Goal: Transaction & Acquisition: Purchase product/service

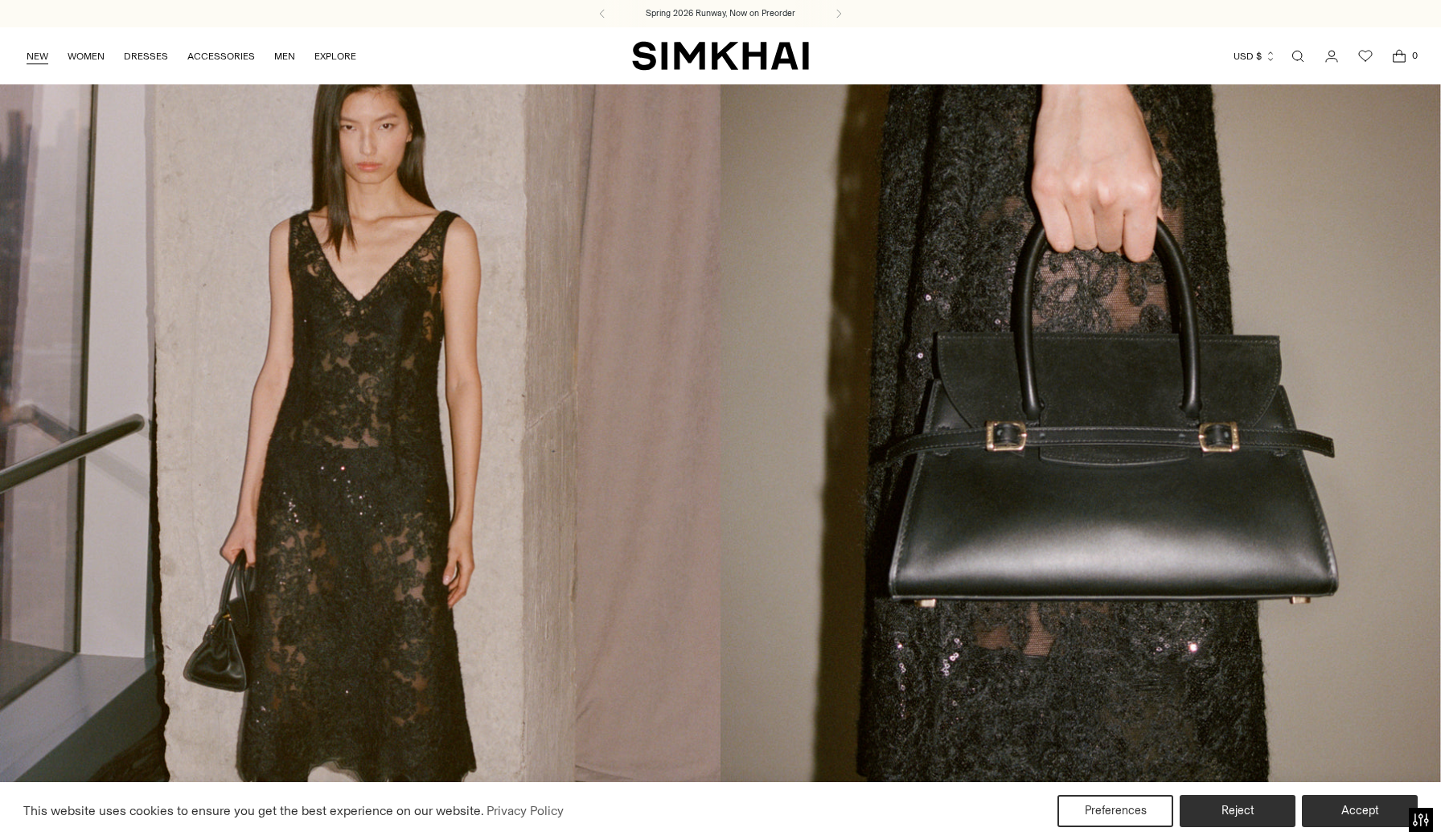
click at [35, 53] on link "NEW" at bounding box center [37, 56] width 22 height 35
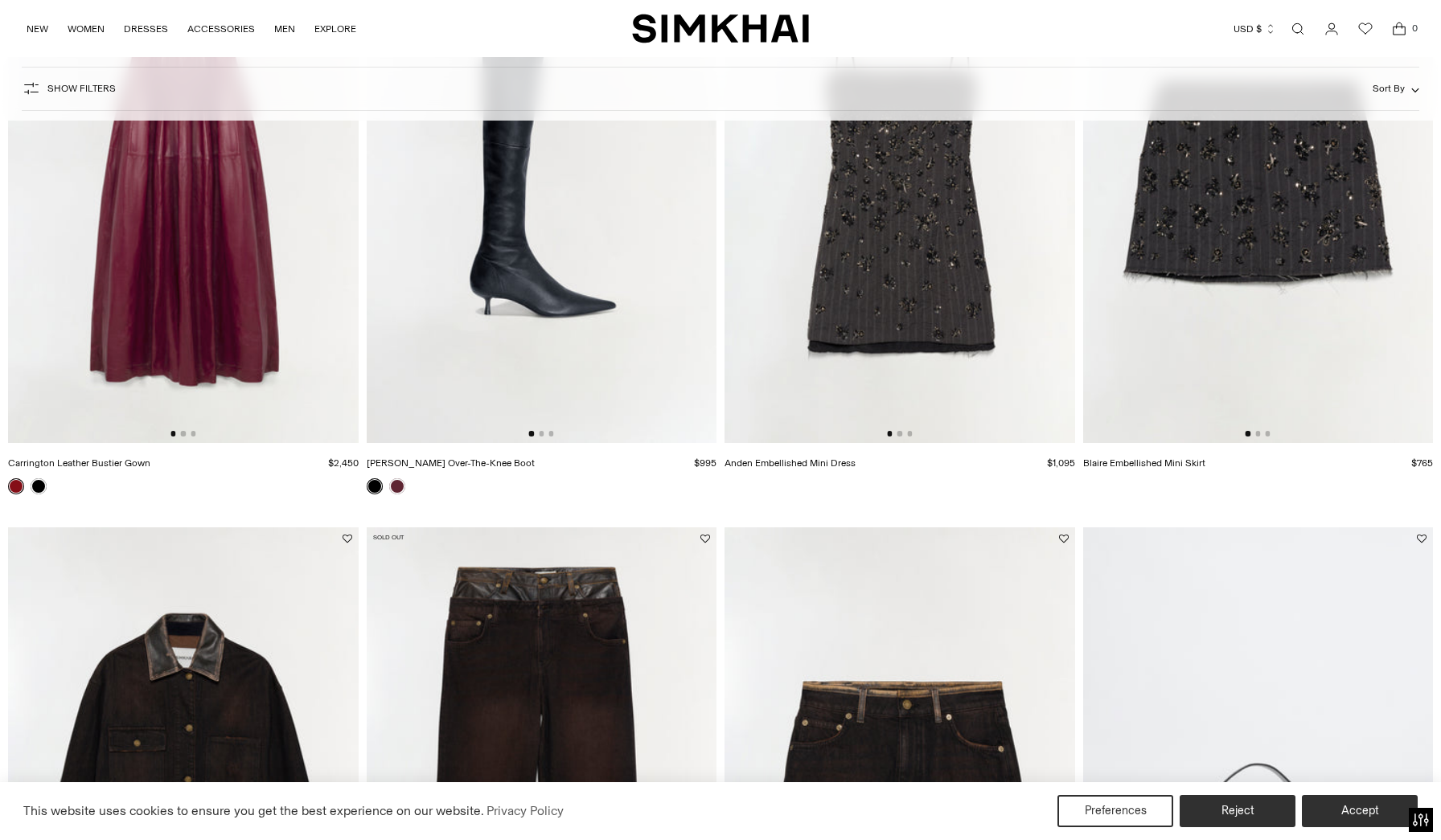
scroll to position [1961, 0]
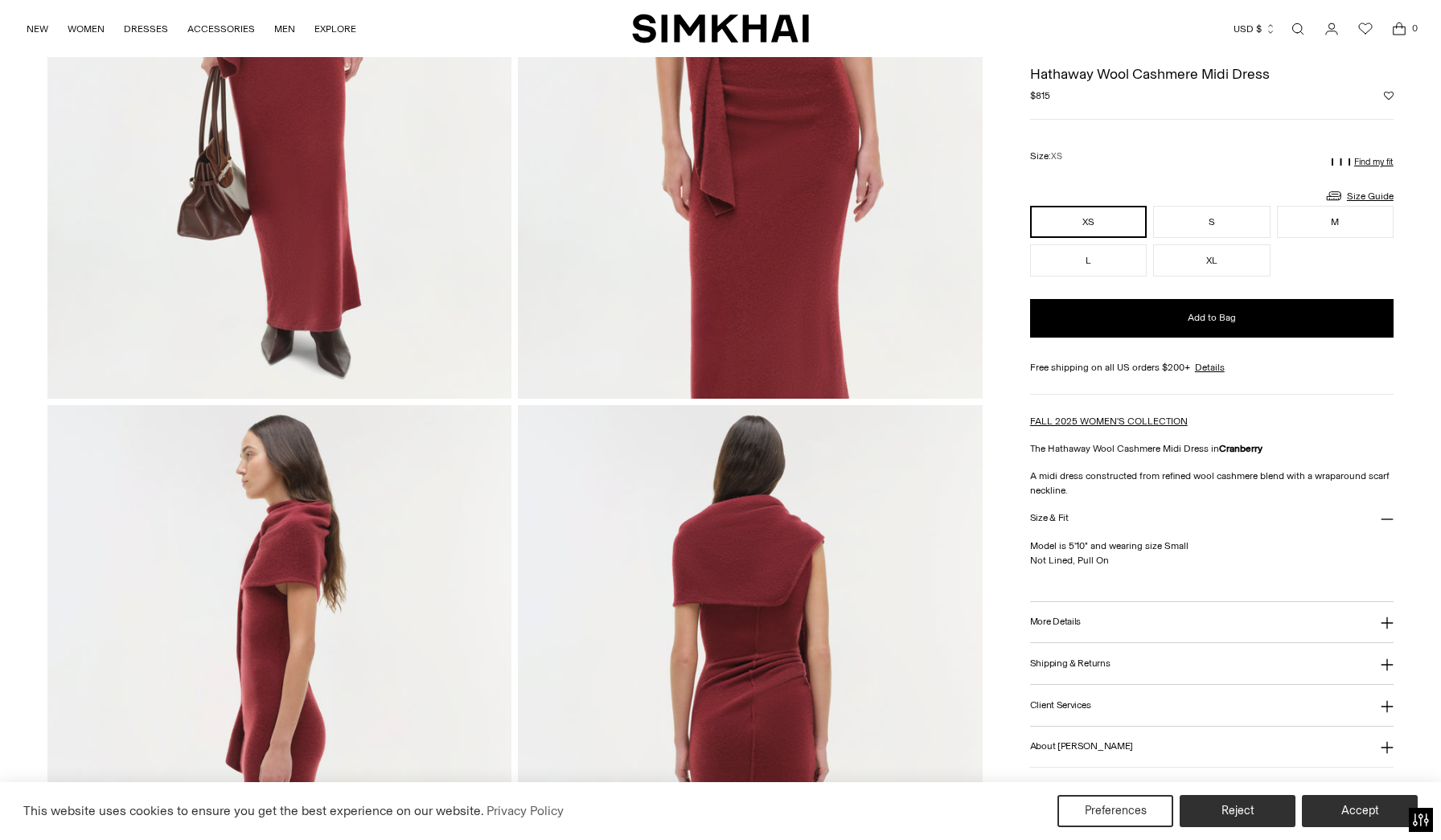
scroll to position [410, 0]
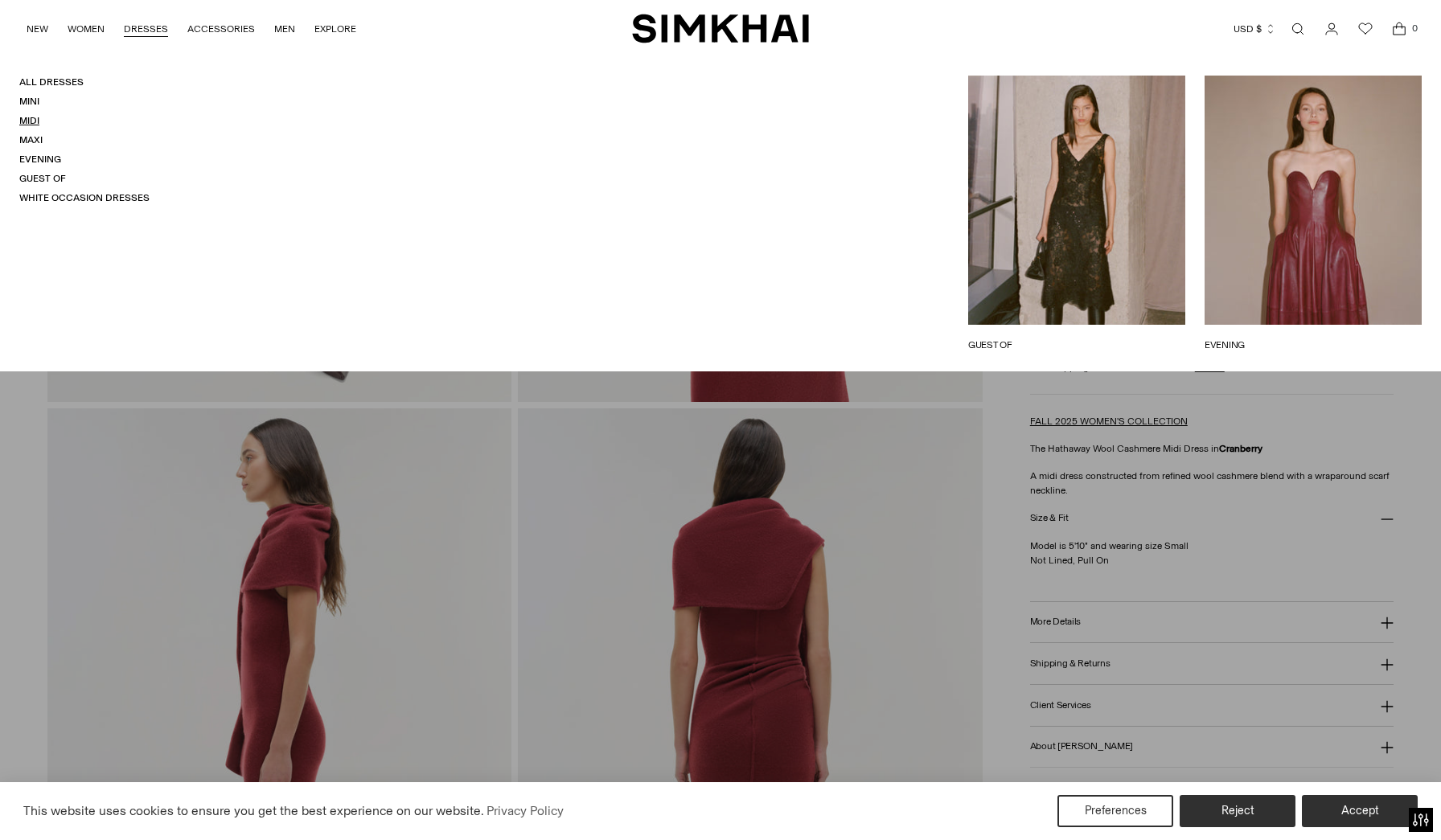
click at [28, 121] on link "Midi" at bounding box center [29, 121] width 20 height 11
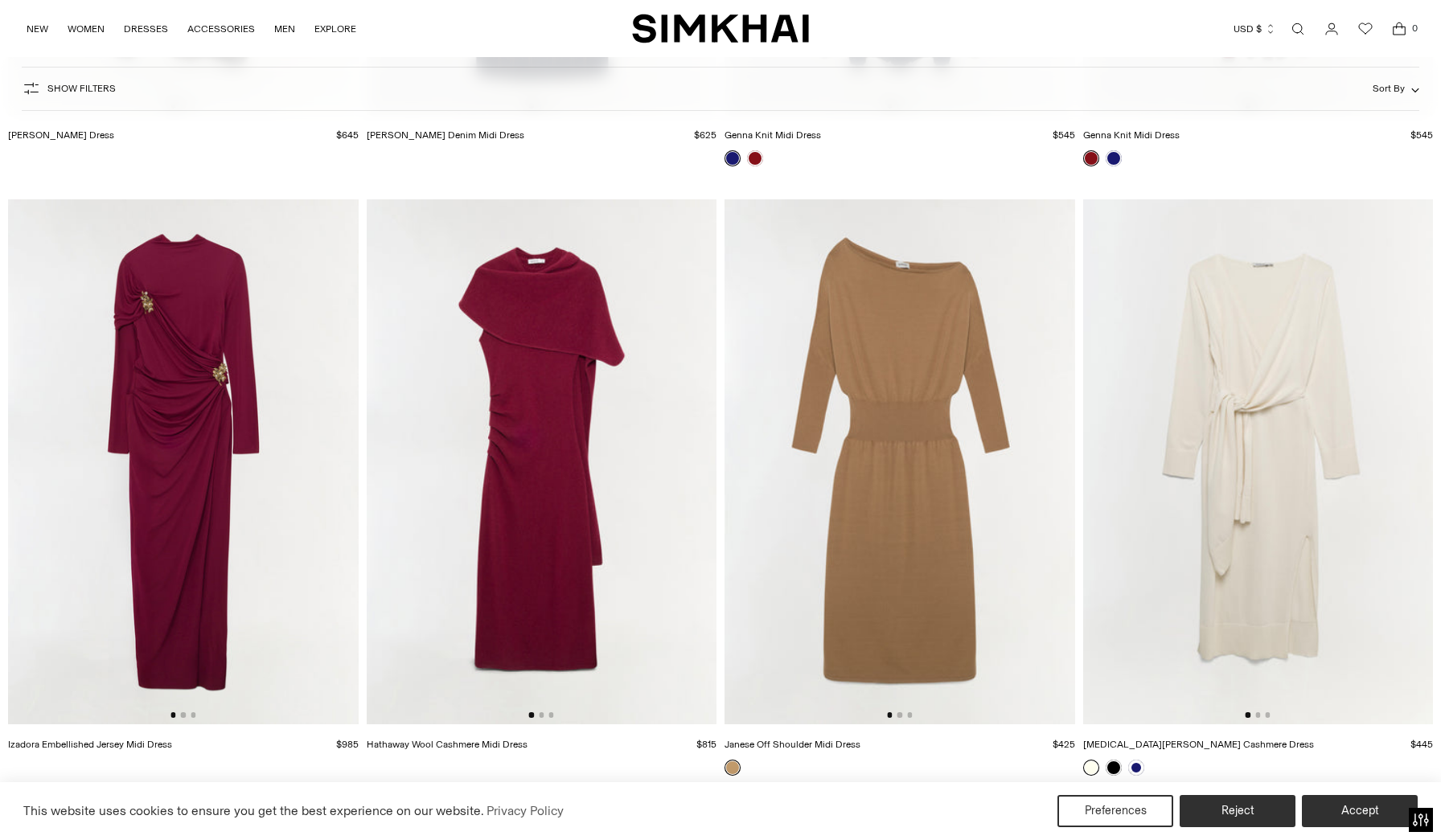
scroll to position [6735, 0]
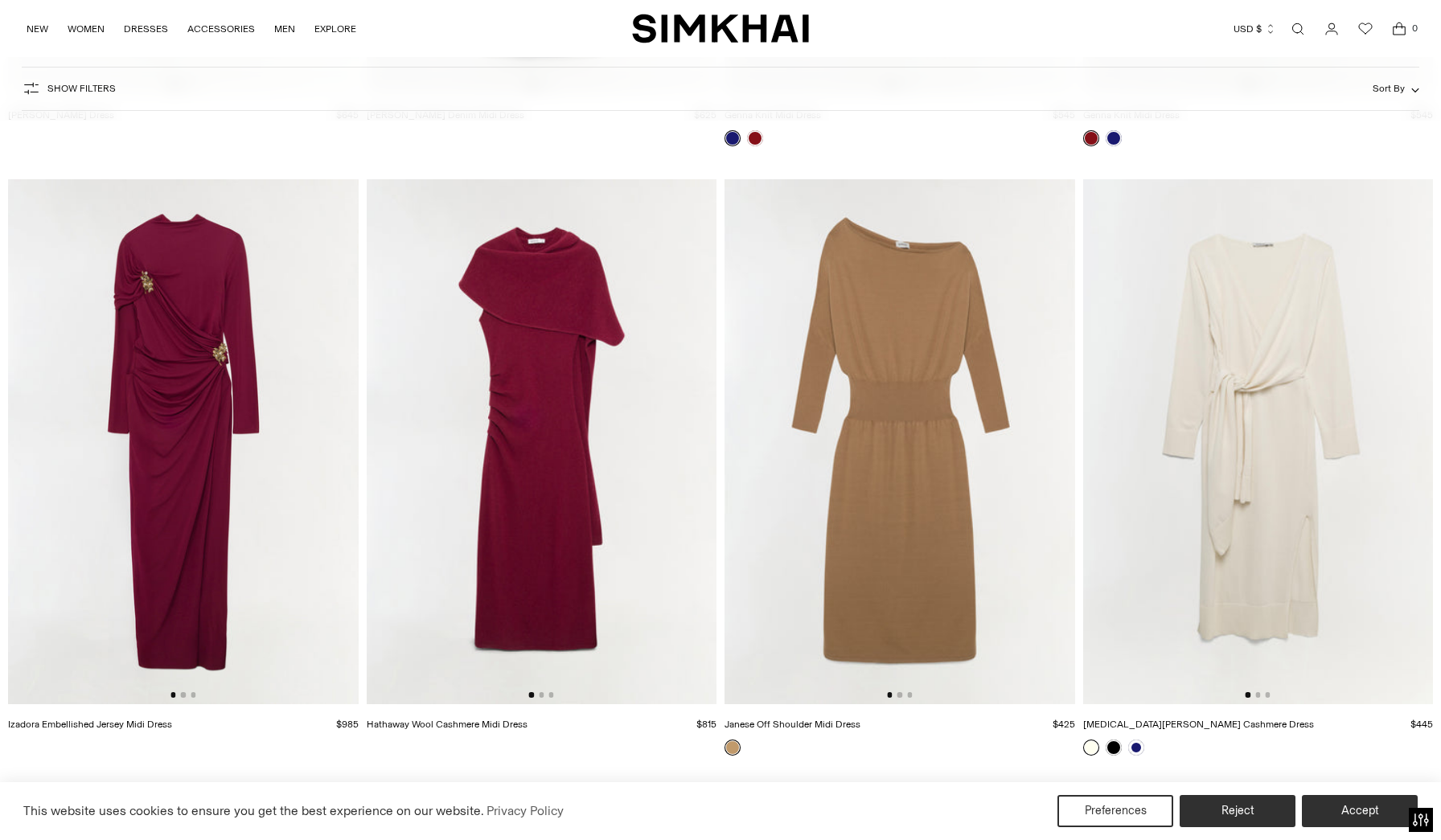
click at [499, 338] on img at bounding box center [542, 441] width 351 height 525
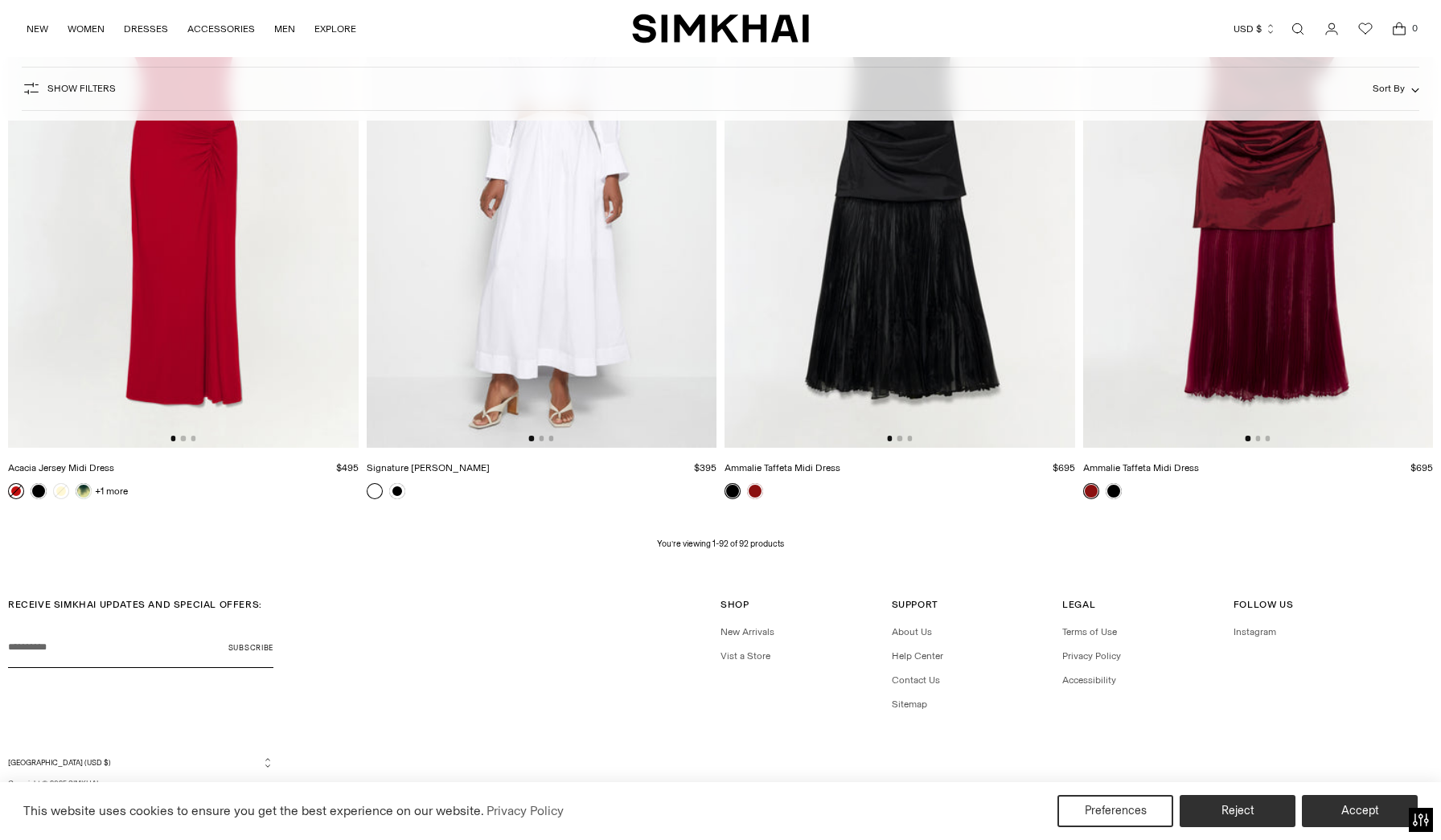
scroll to position [13681, 0]
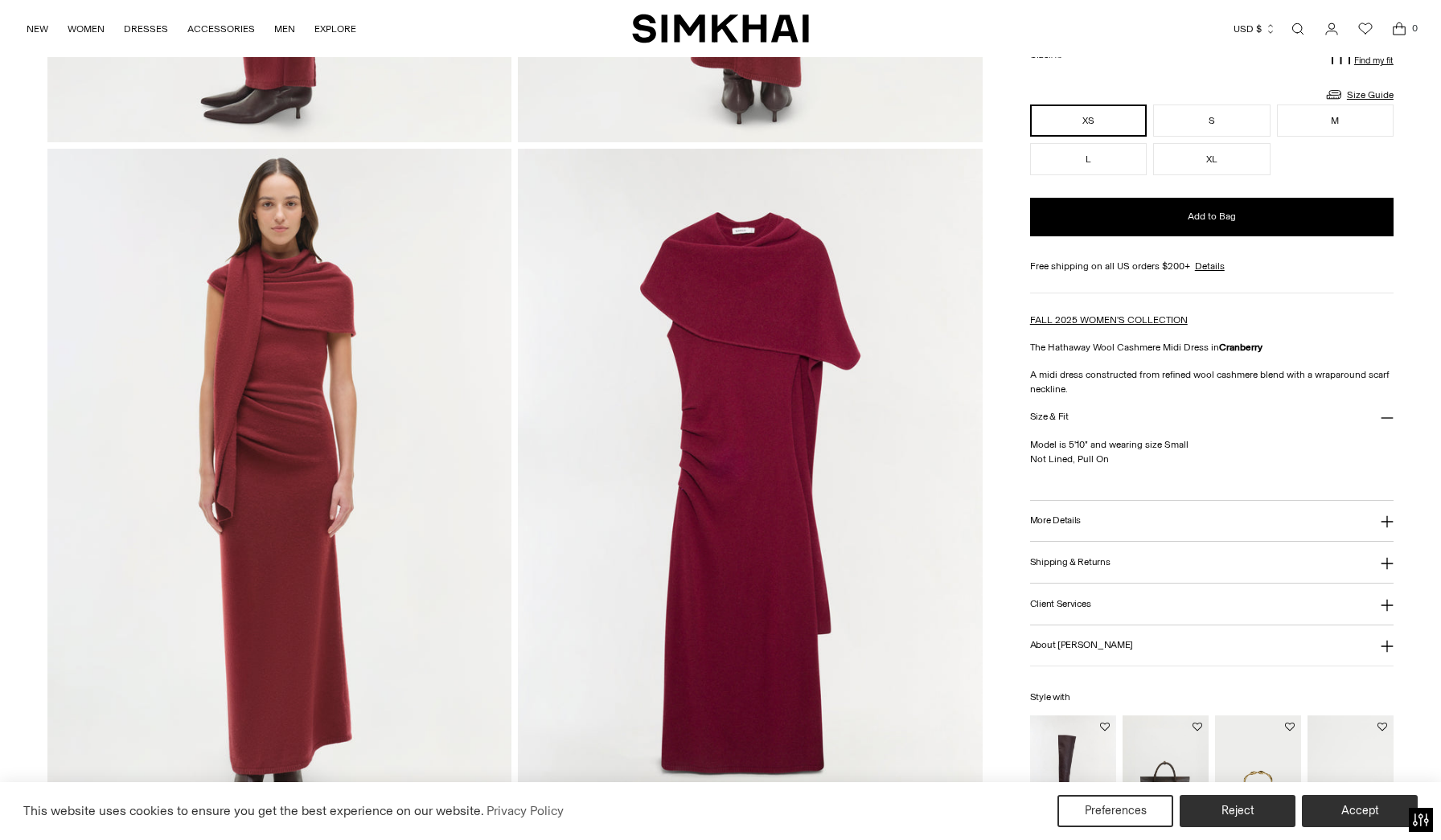
scroll to position [1141, 0]
